Goal: Find specific page/section: Find specific page/section

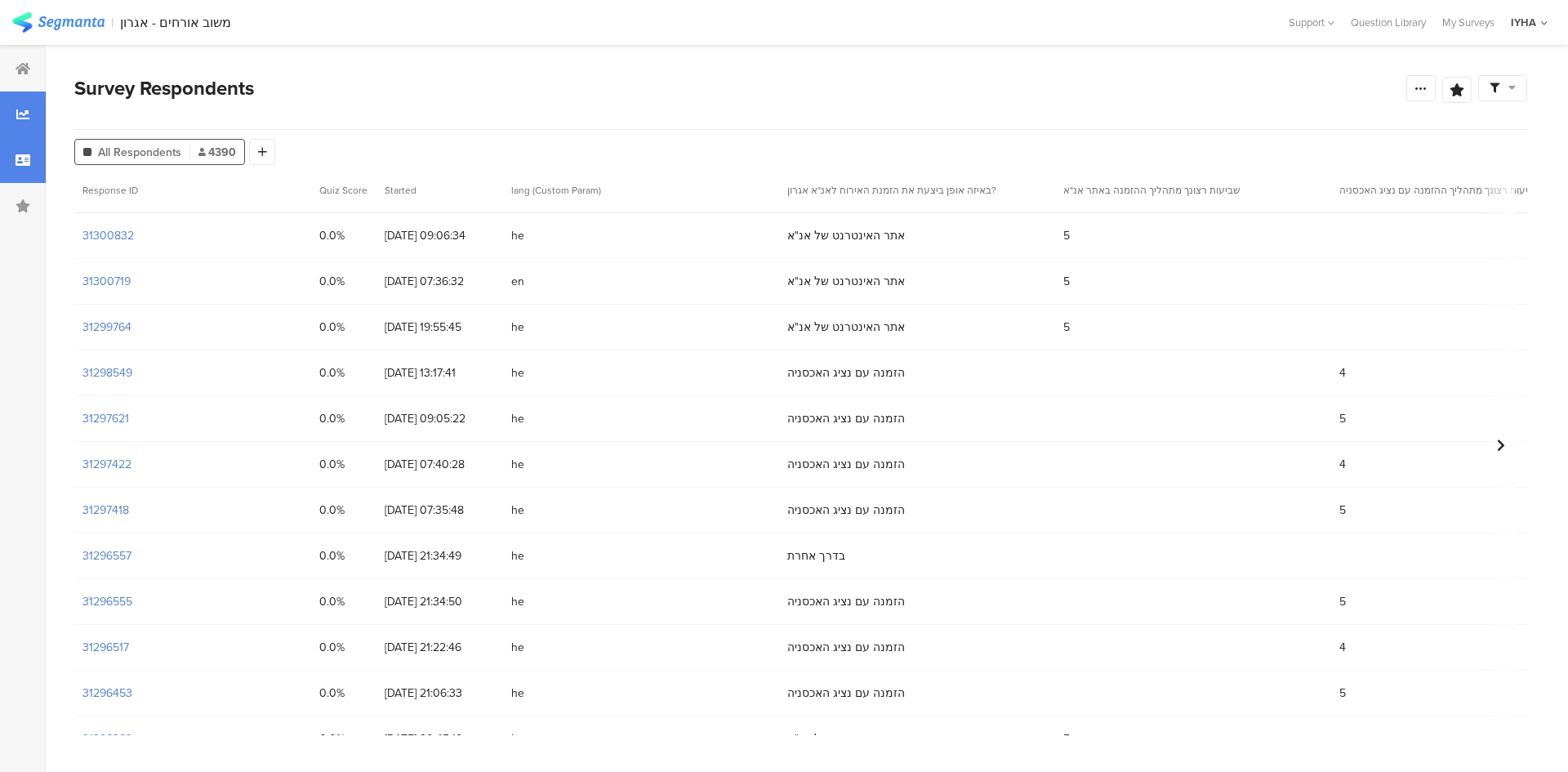
click at [16, 121] on div at bounding box center [23, 115] width 46 height 46
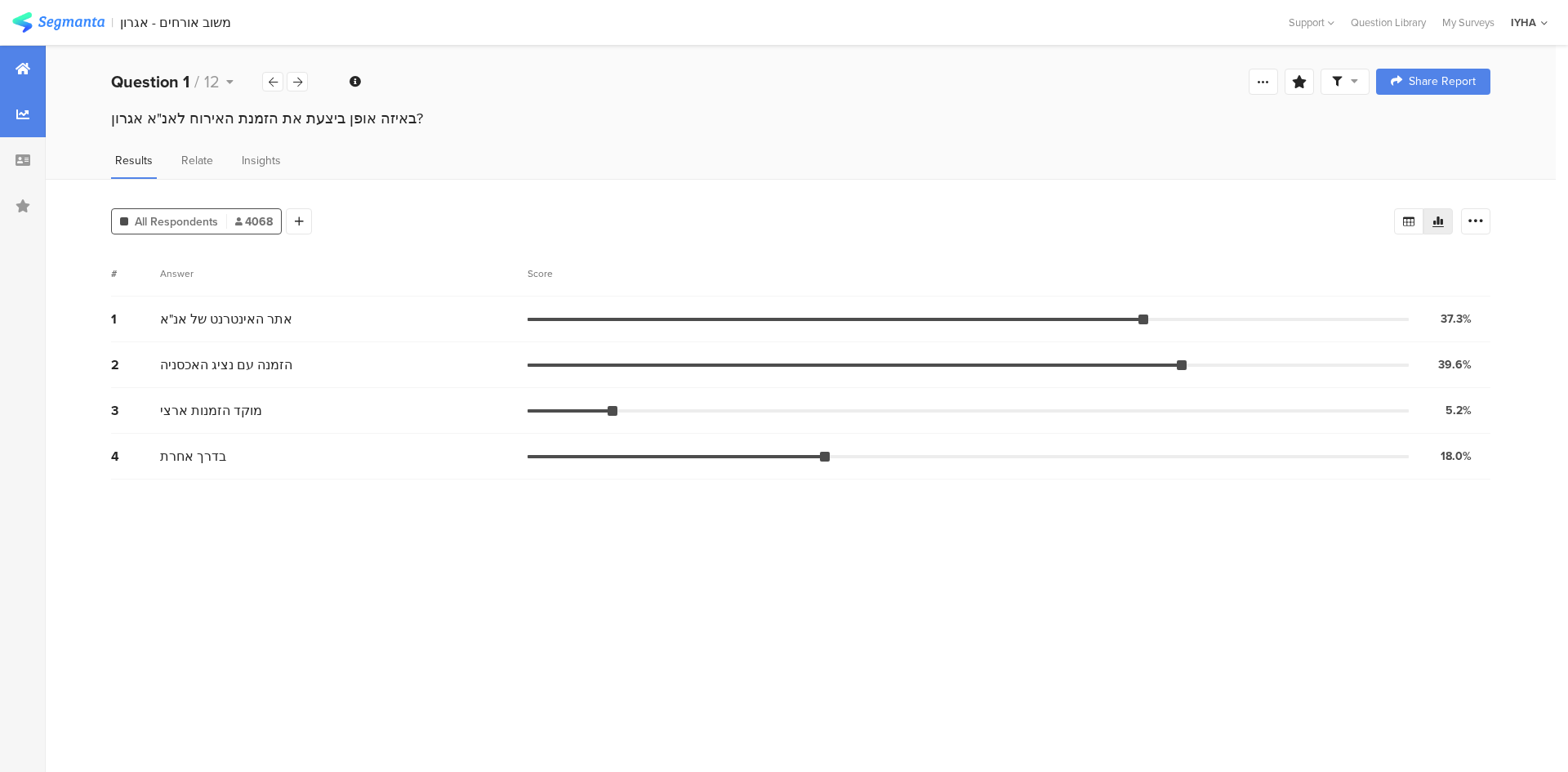
click at [19, 84] on div at bounding box center [23, 69] width 46 height 46
